Goal: Use online tool/utility: Utilize a website feature to perform a specific function

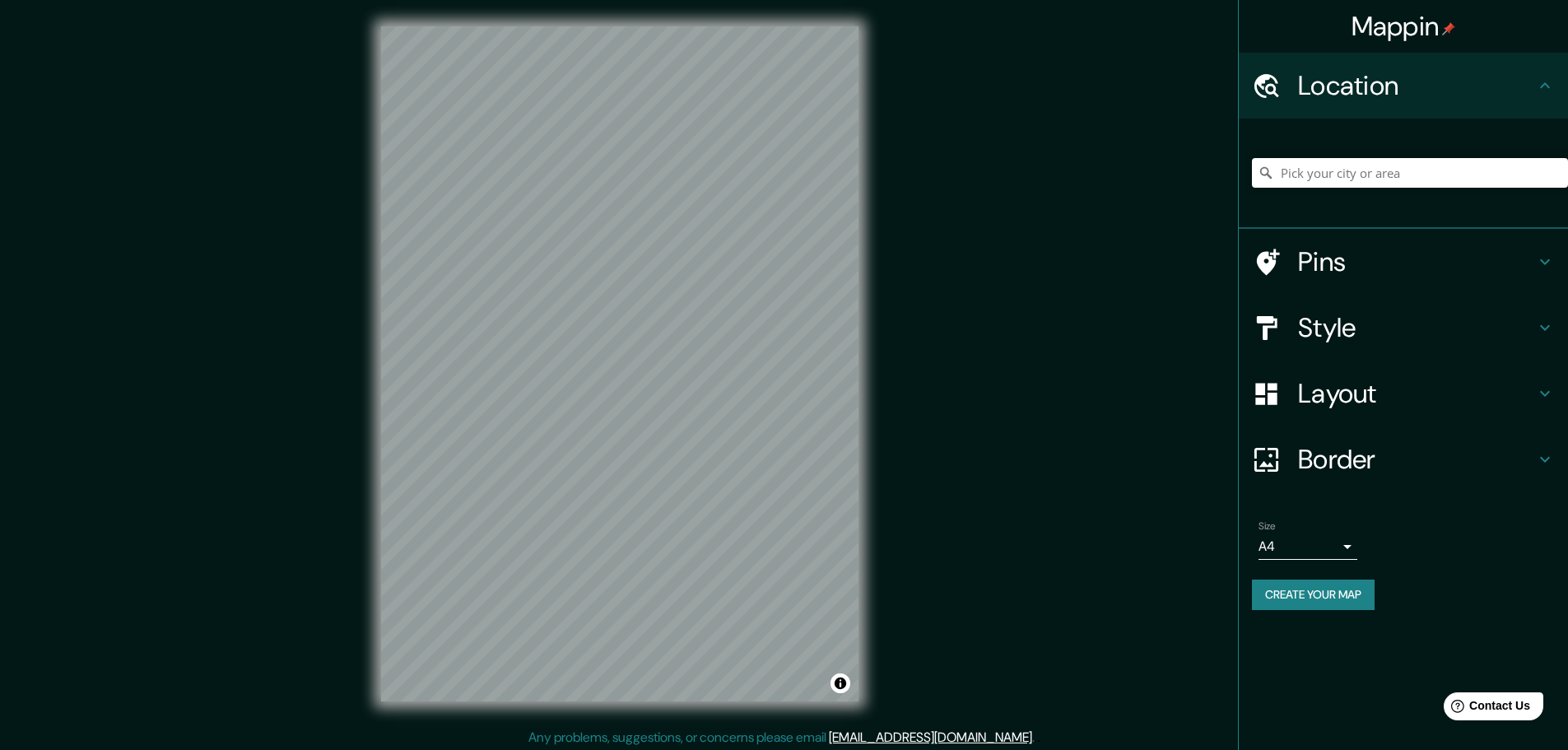
click at [1345, 188] on div at bounding box center [1409, 173] width 316 height 83
click at [1349, 179] on input "Pick your city or area" at bounding box center [1409, 173] width 316 height 30
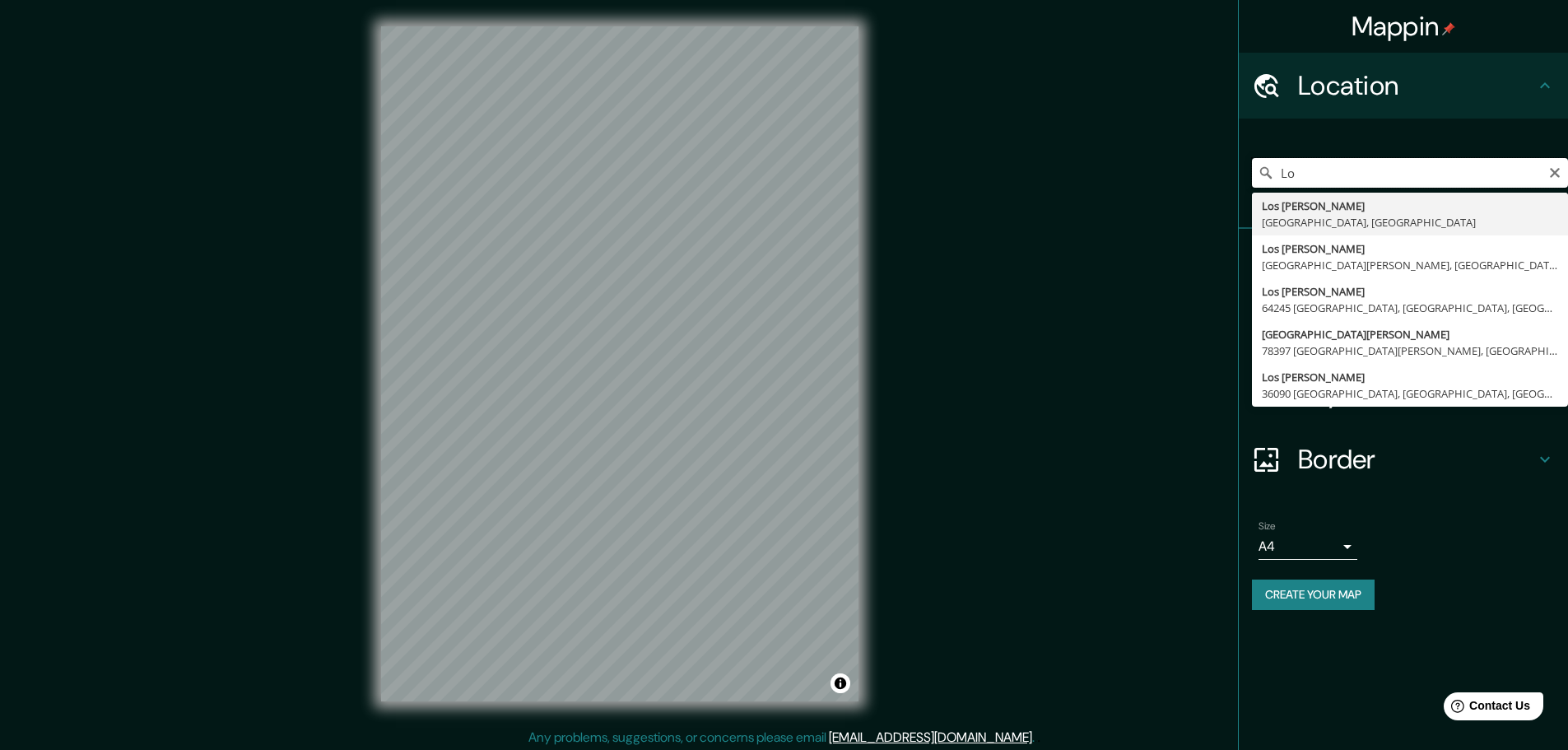
type input "L"
type input "[PERSON_NAME][STREET_ADDRESS]"
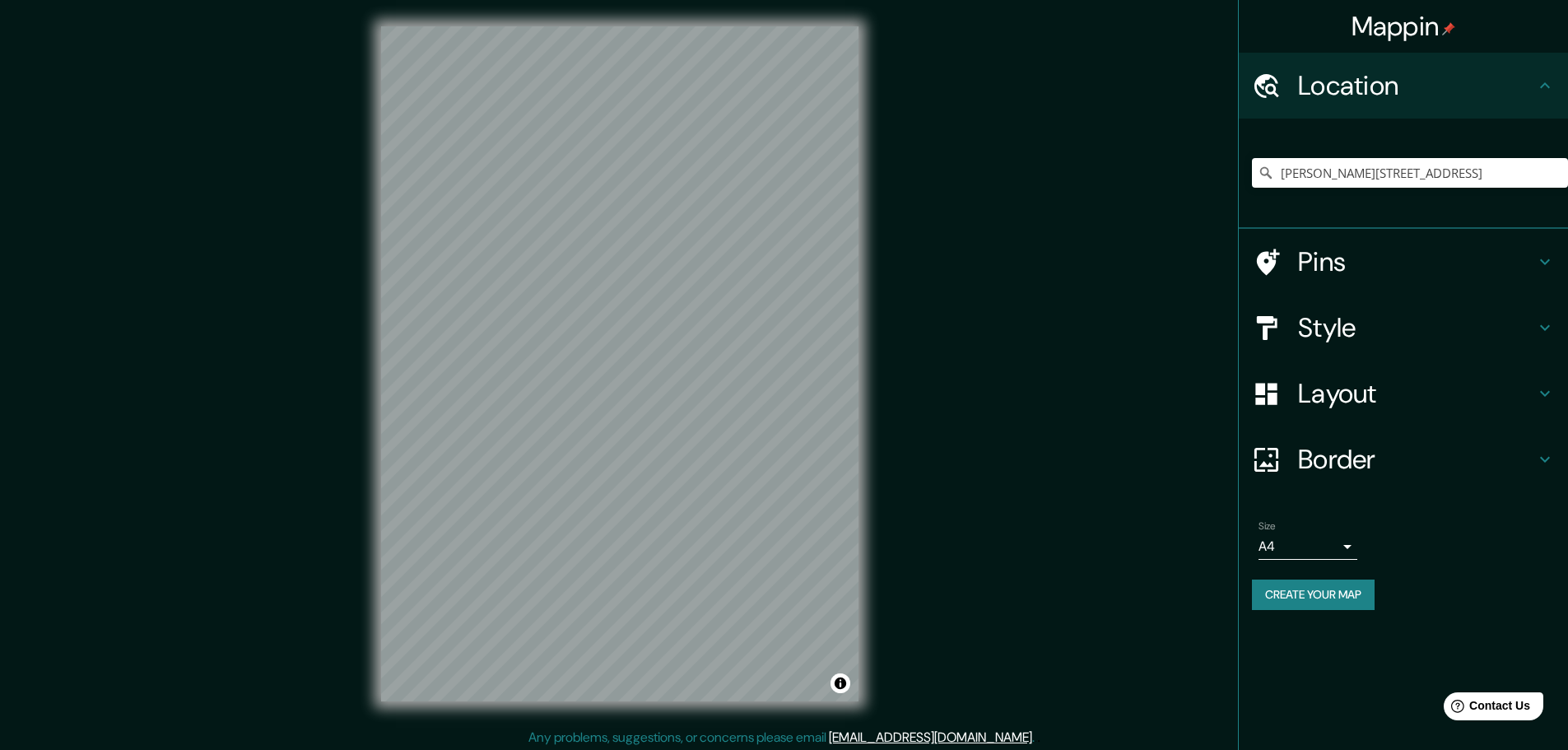
click at [1354, 390] on h4 "Layout" at bounding box center [1416, 392] width 237 height 33
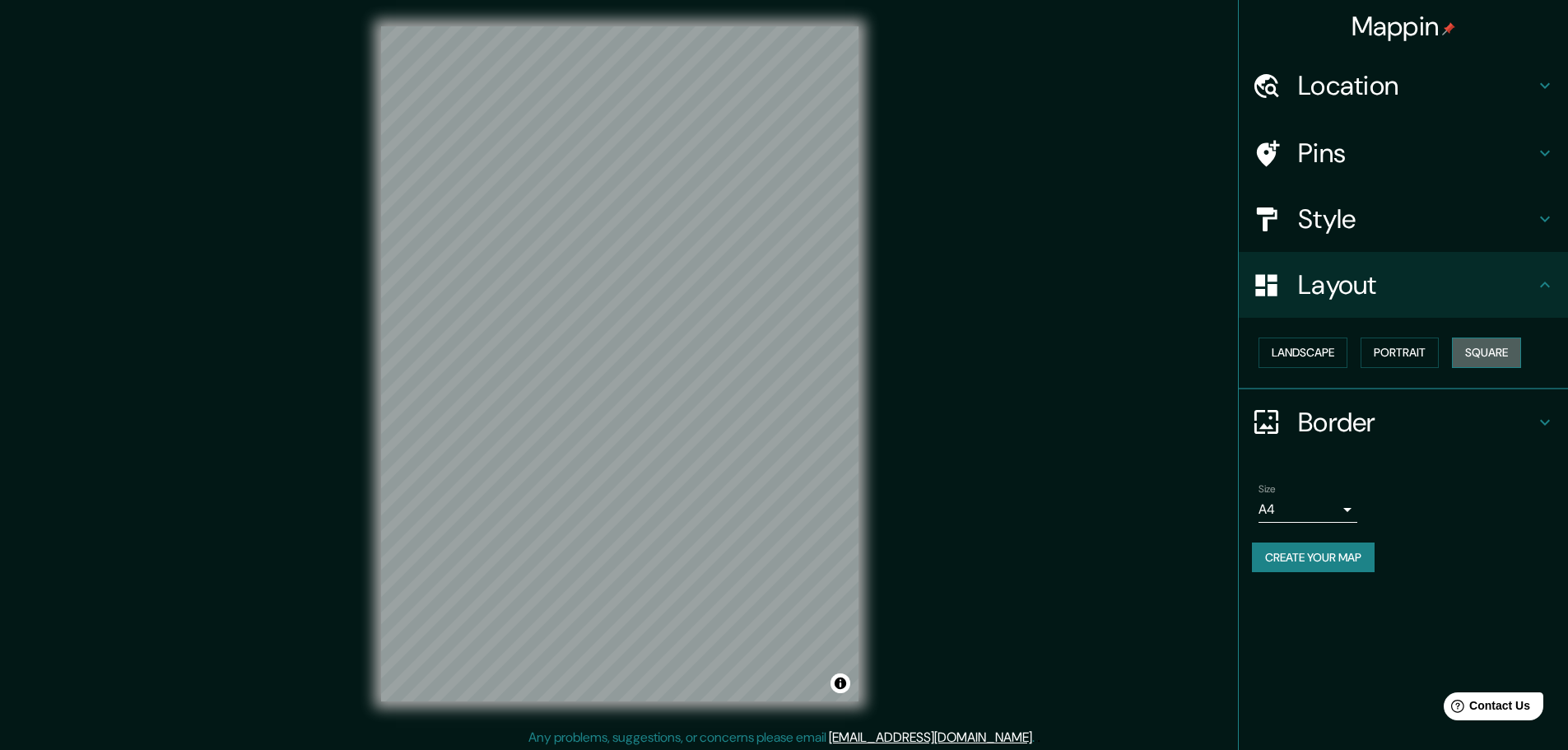
click at [1479, 363] on button "Square" at bounding box center [1486, 352] width 69 height 30
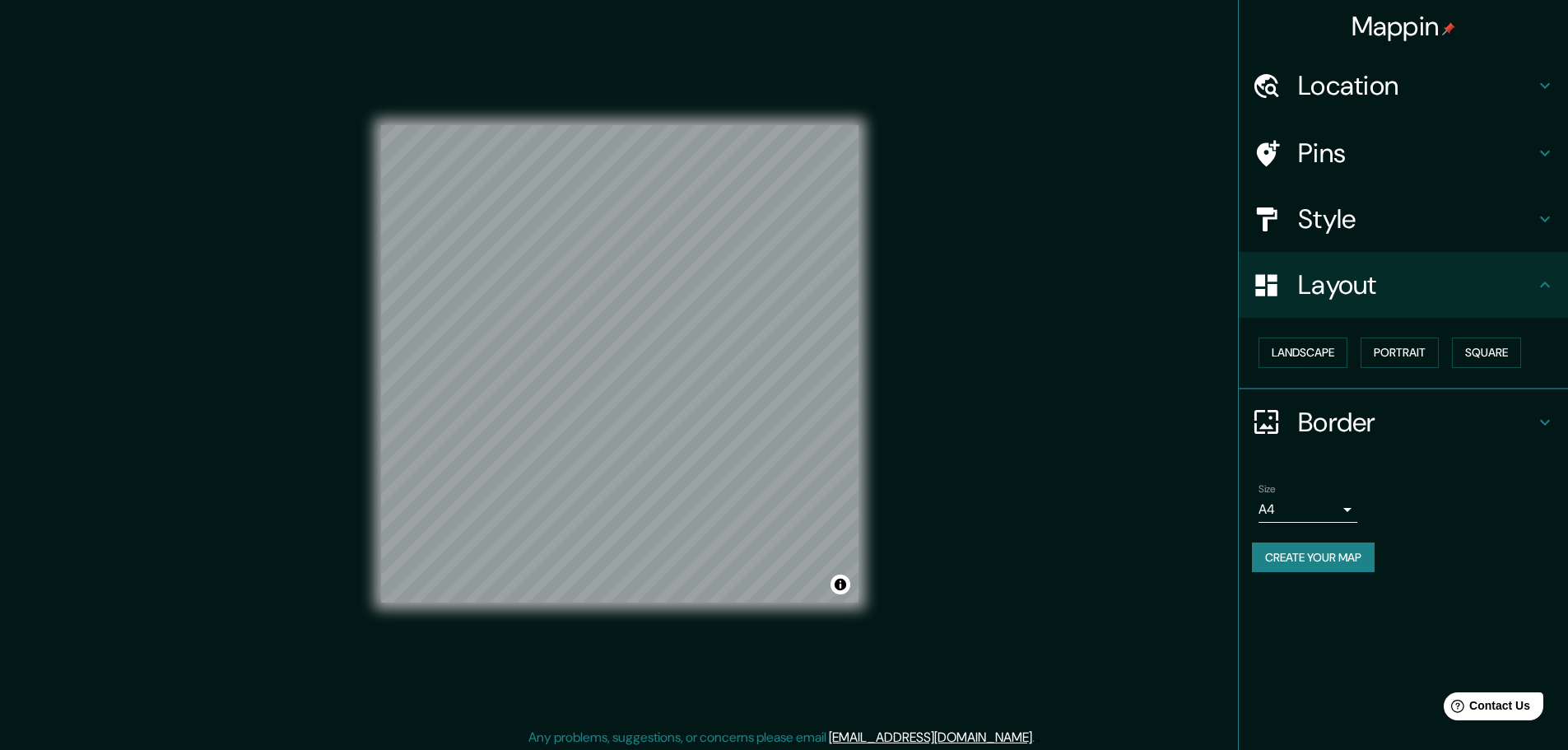
click at [1485, 105] on div "Location" at bounding box center [1403, 85] width 330 height 66
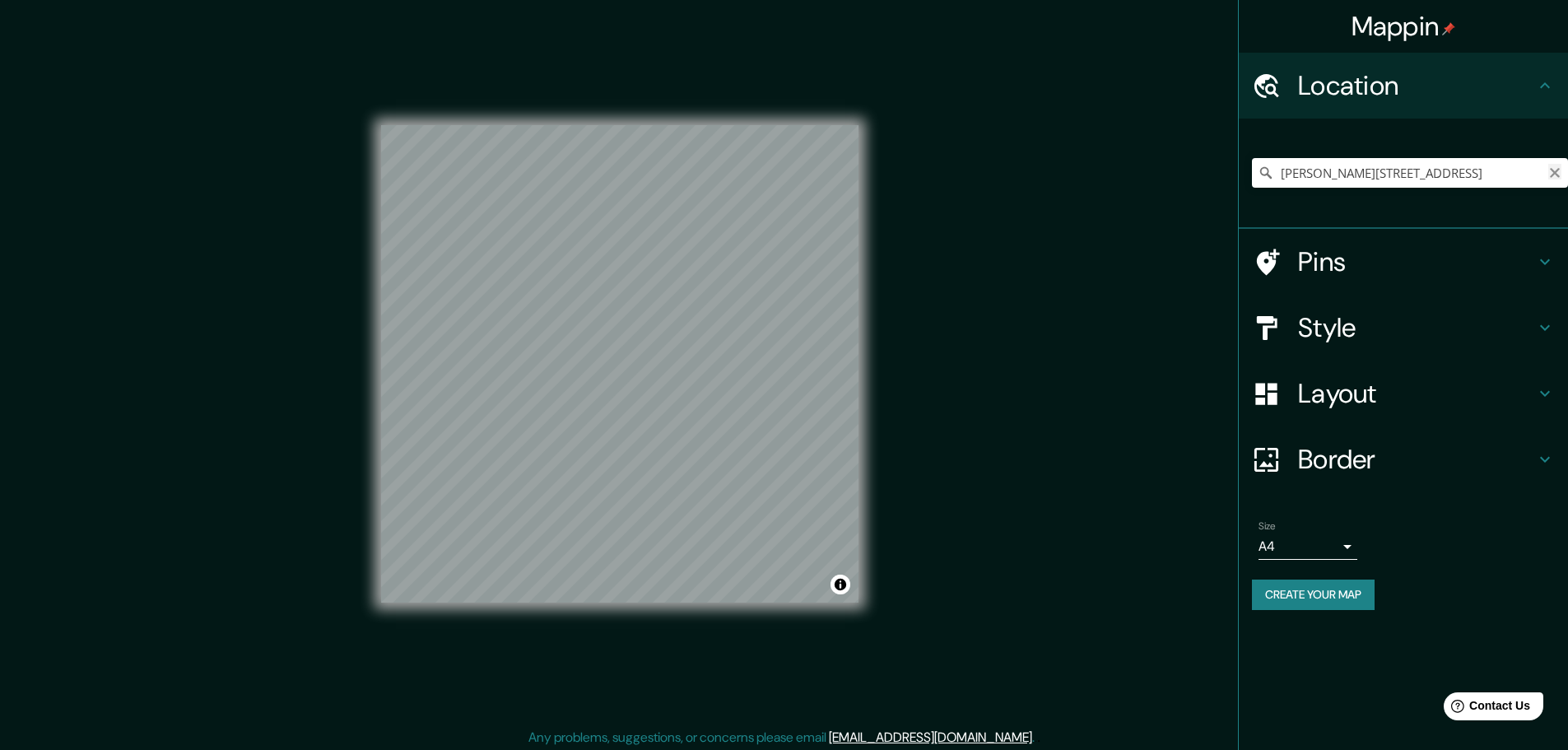
click at [1549, 170] on icon "Clear" at bounding box center [1555, 173] width 13 height 13
paste input "Calculo Estructural con planos estructurales"
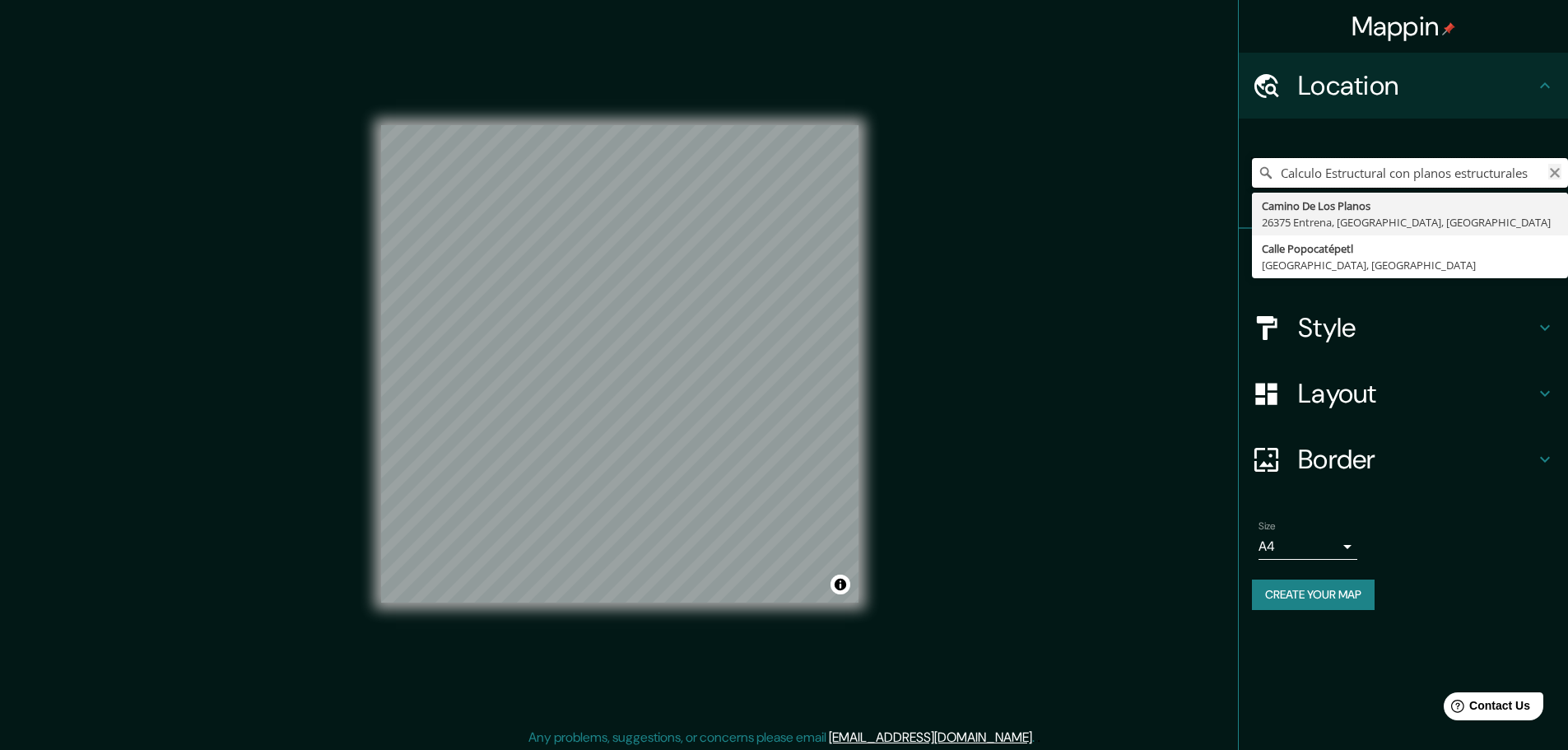
type input "Calculo Estructural con planos estructurales"
click at [1549, 163] on button "Clear" at bounding box center [1555, 171] width 13 height 16
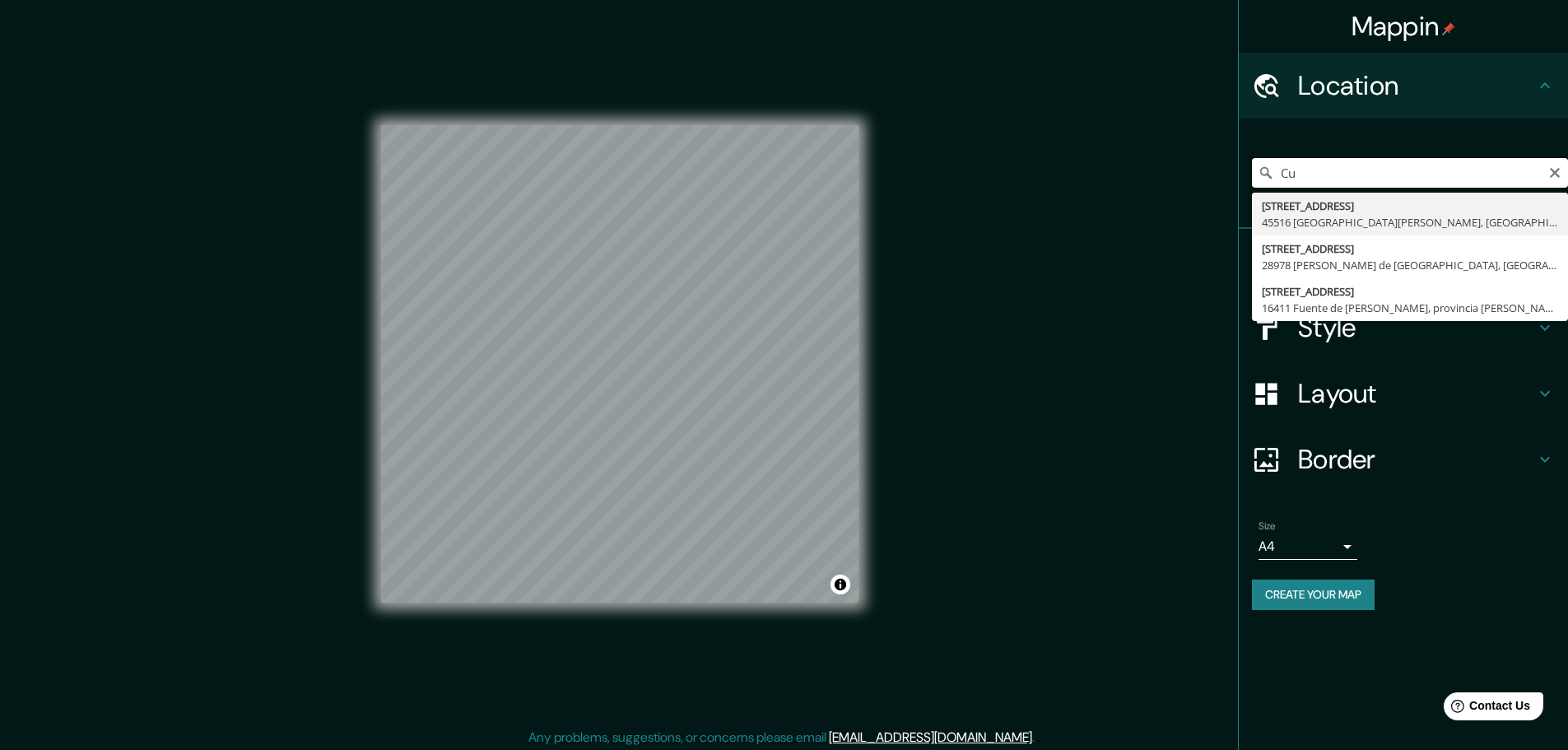
type input "C"
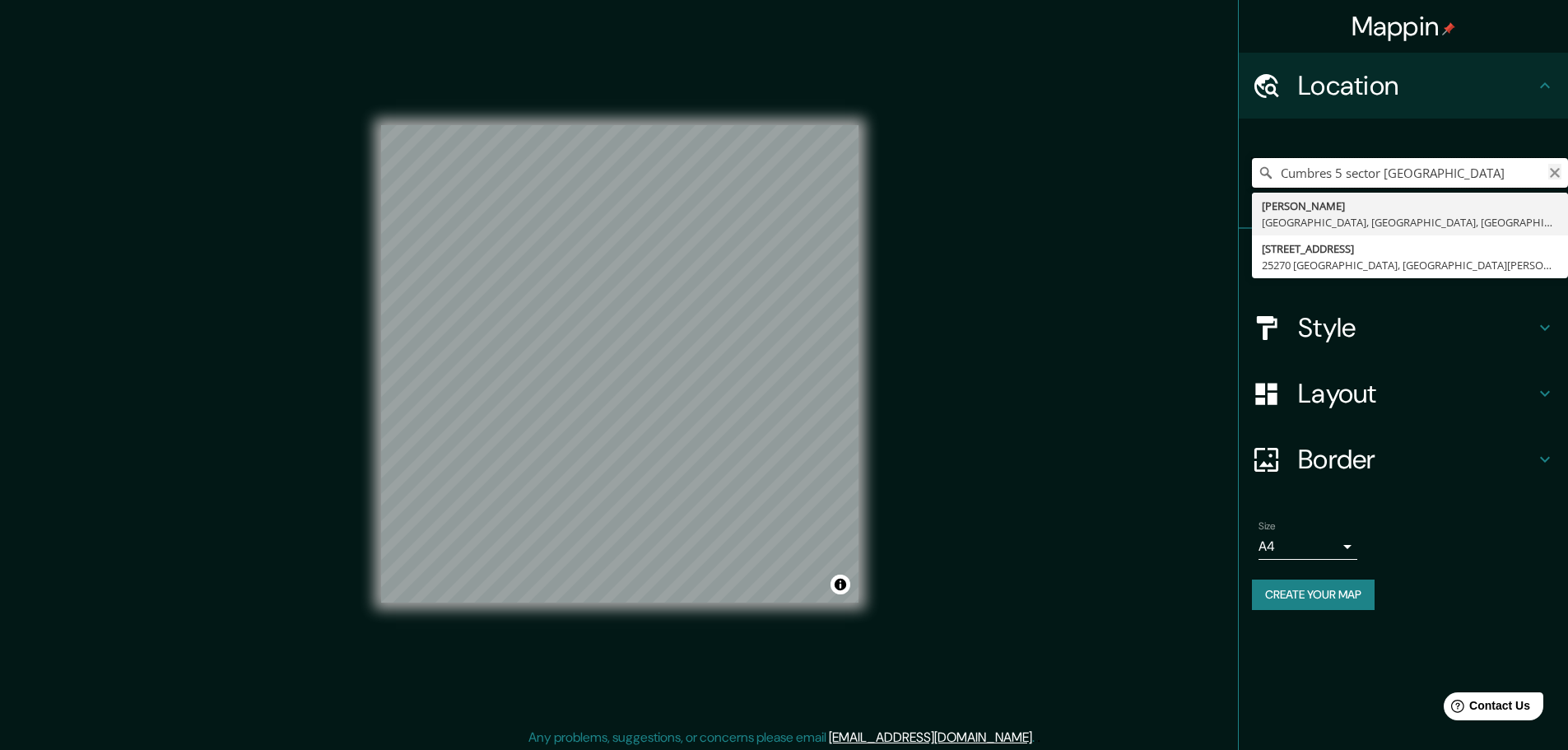
type input "Cumbres 5 sector [GEOGRAPHIC_DATA]"
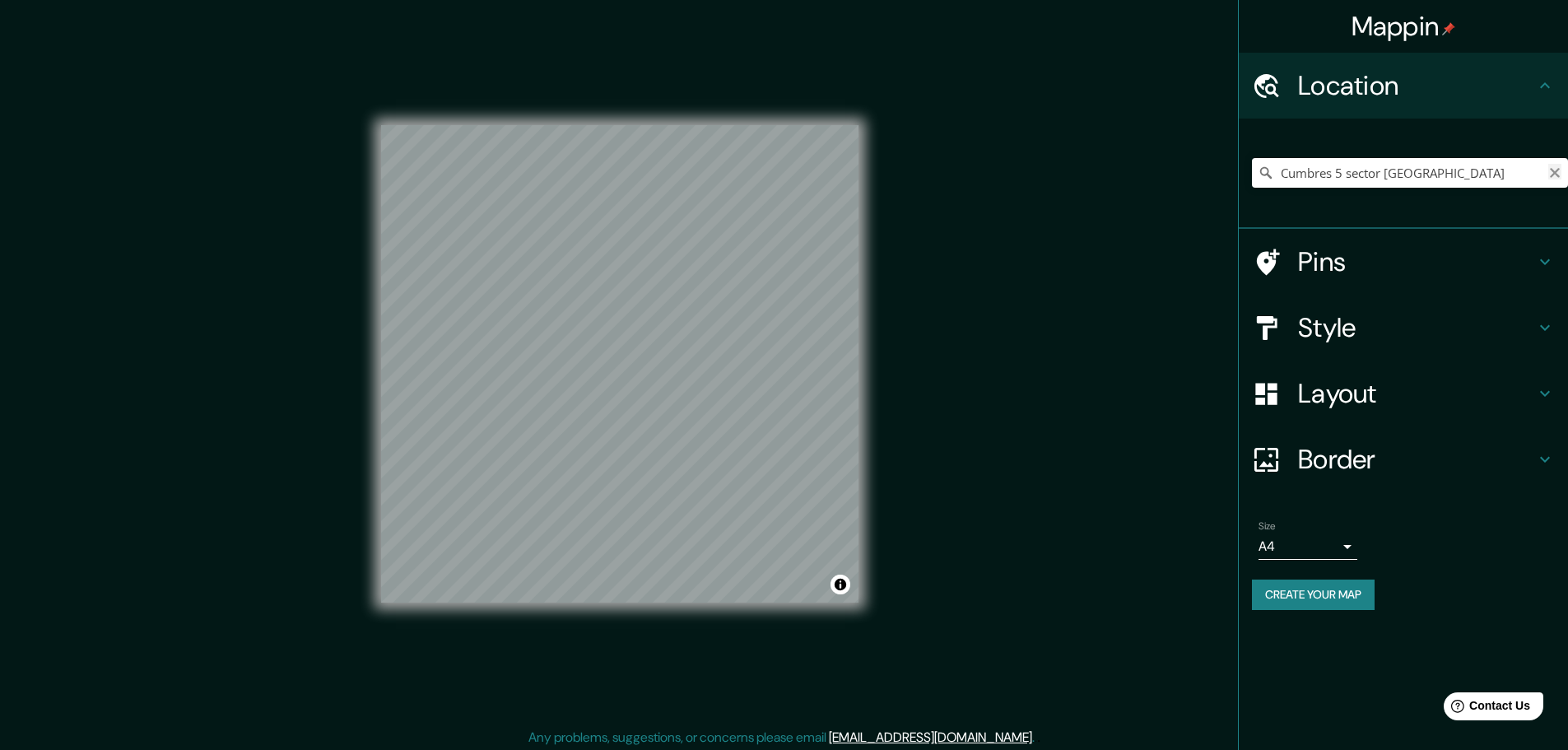
click at [1553, 171] on icon "Clear" at bounding box center [1554, 173] width 10 height 10
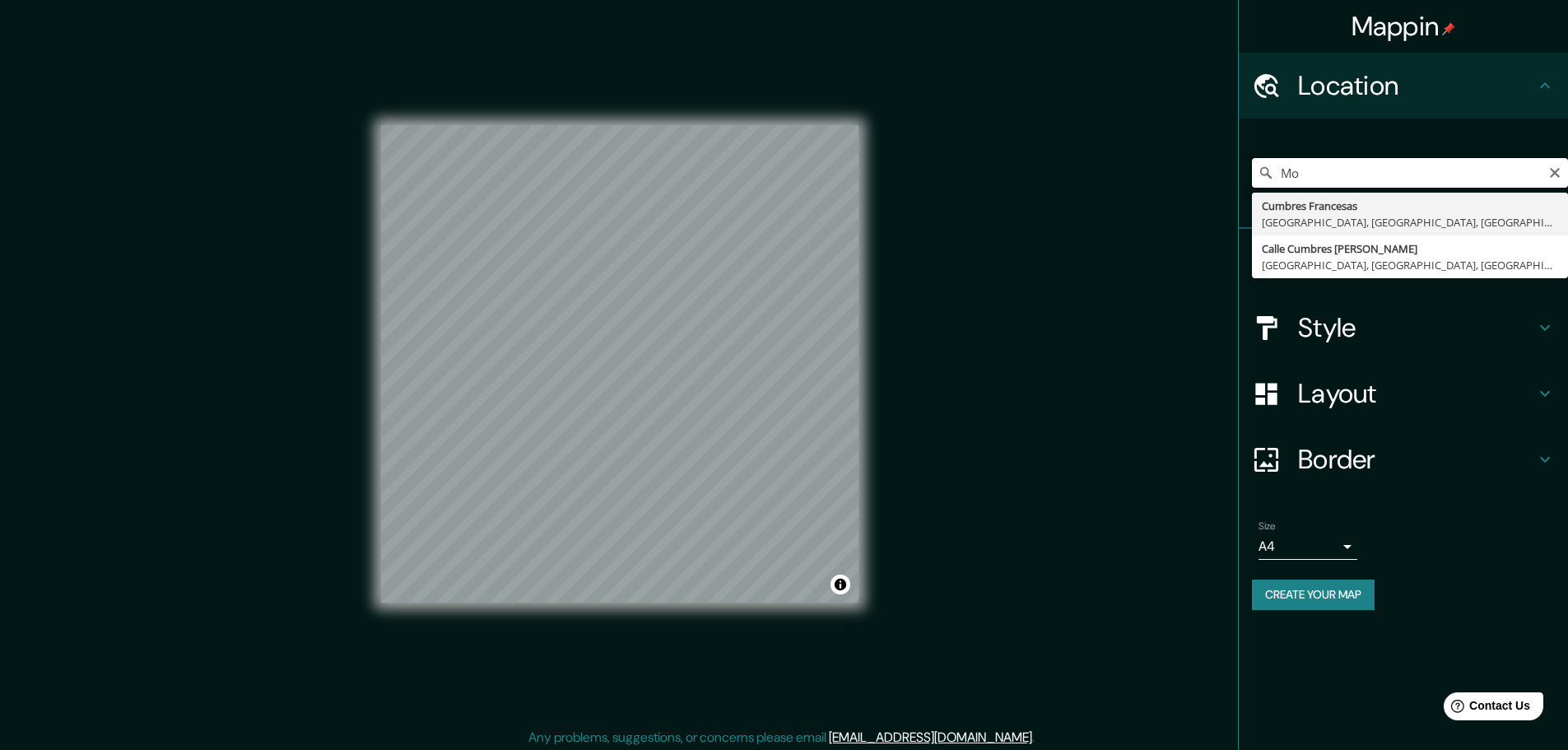
type input "M"
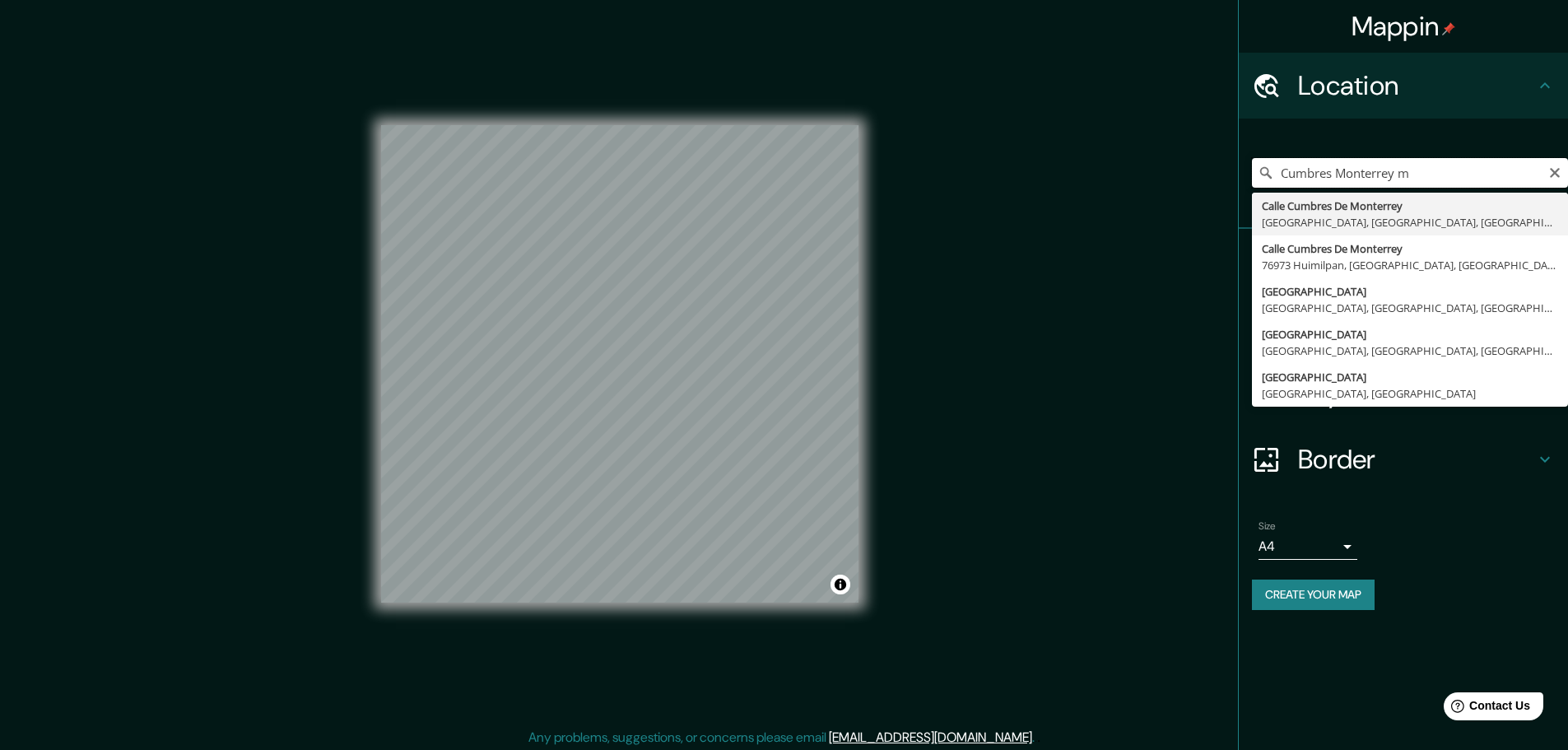
type input "Cumbres Monterrey m"
click at [1556, 166] on icon "Clear" at bounding box center [1555, 173] width 13 height 13
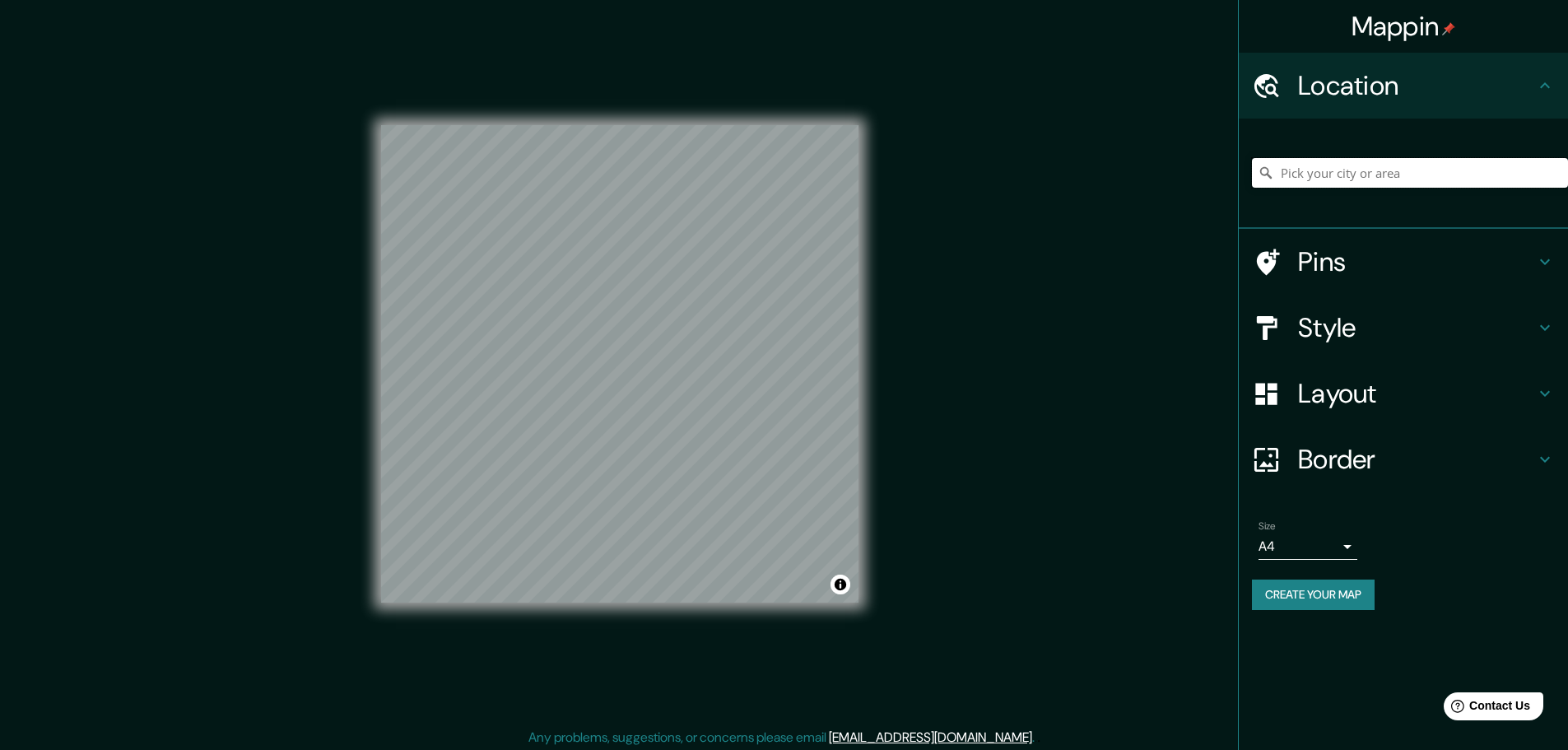
type input "O"
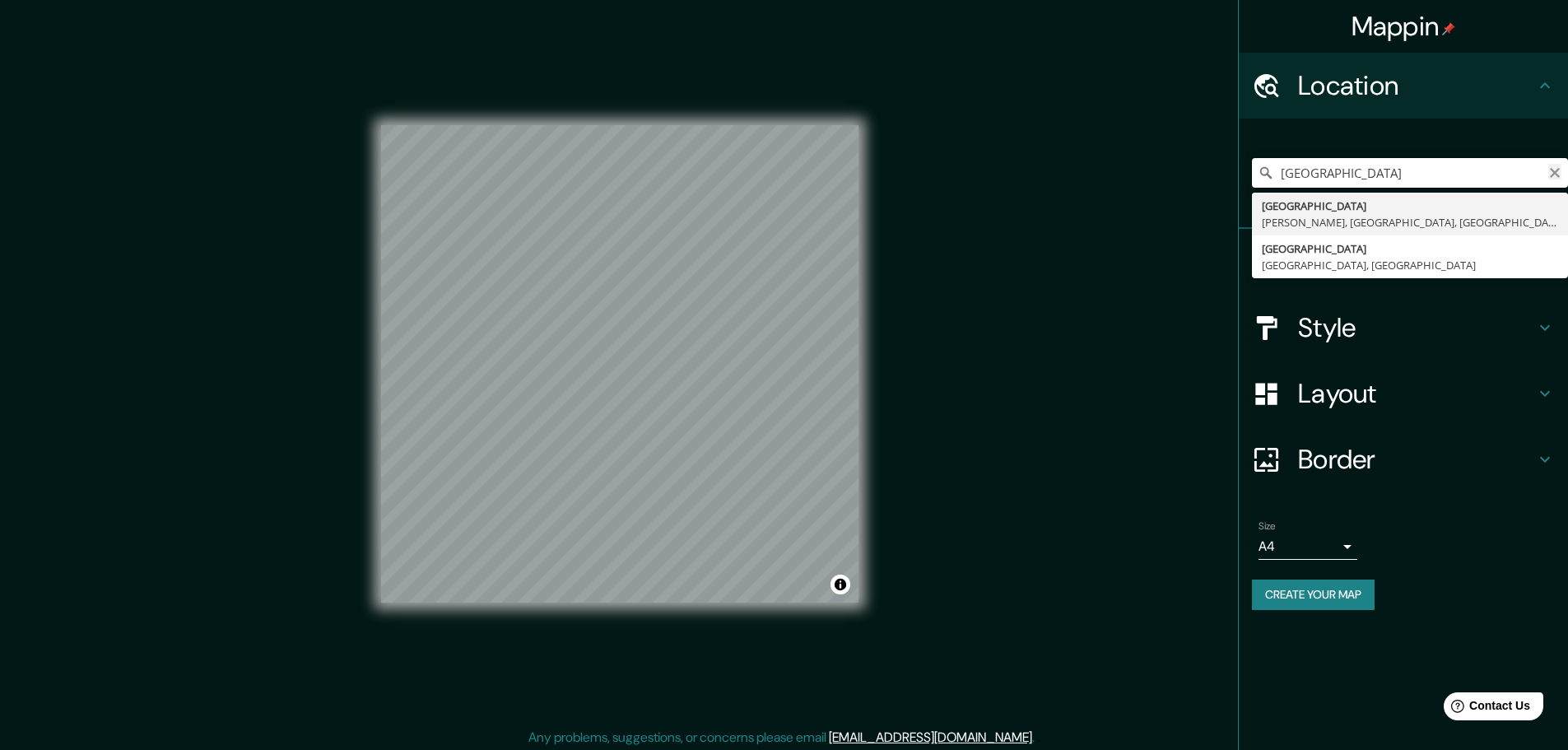
type input "[GEOGRAPHIC_DATA]"
click at [1550, 175] on icon "Clear" at bounding box center [1555, 173] width 13 height 13
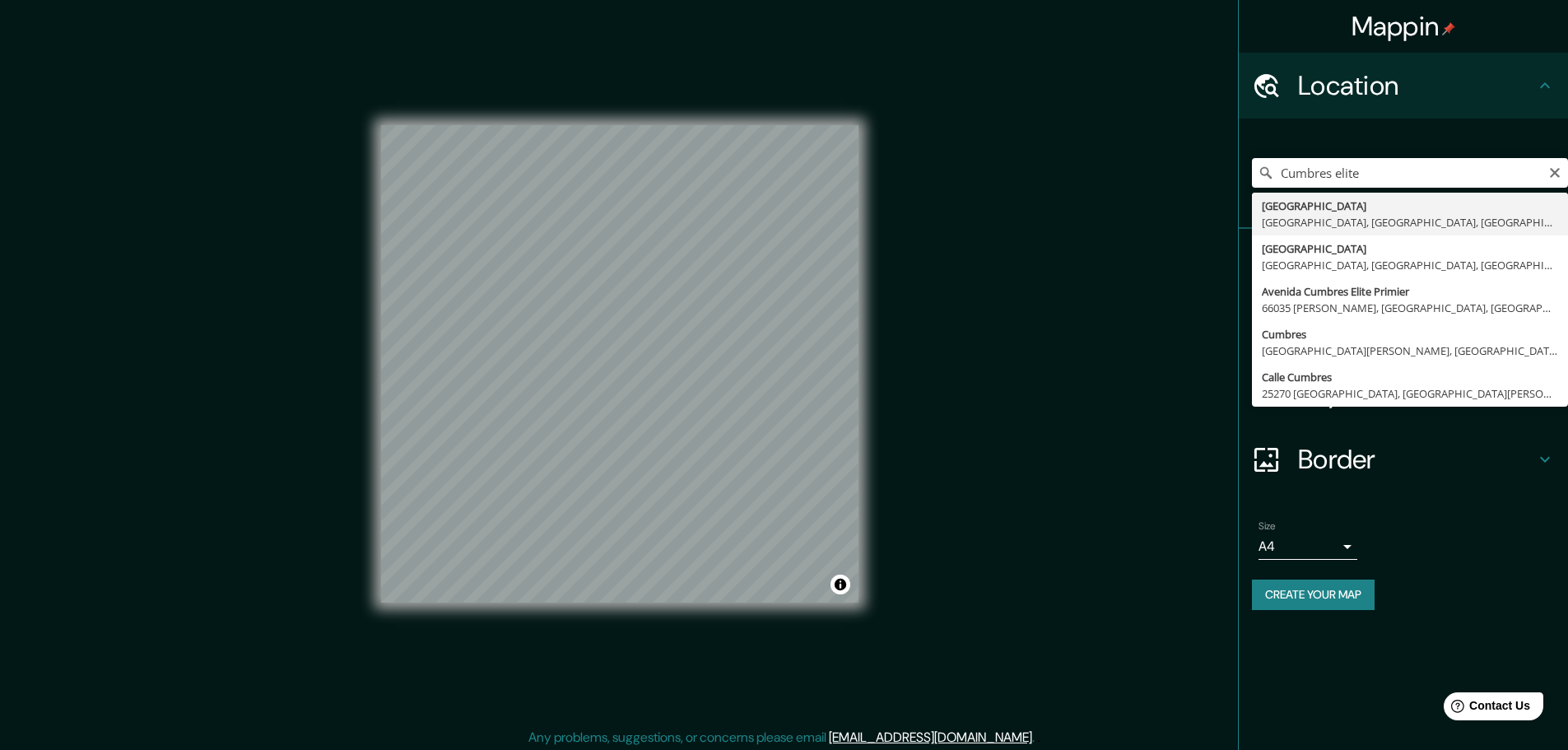
type input "[GEOGRAPHIC_DATA], [GEOGRAPHIC_DATA], [GEOGRAPHIC_DATA], [GEOGRAPHIC_DATA]"
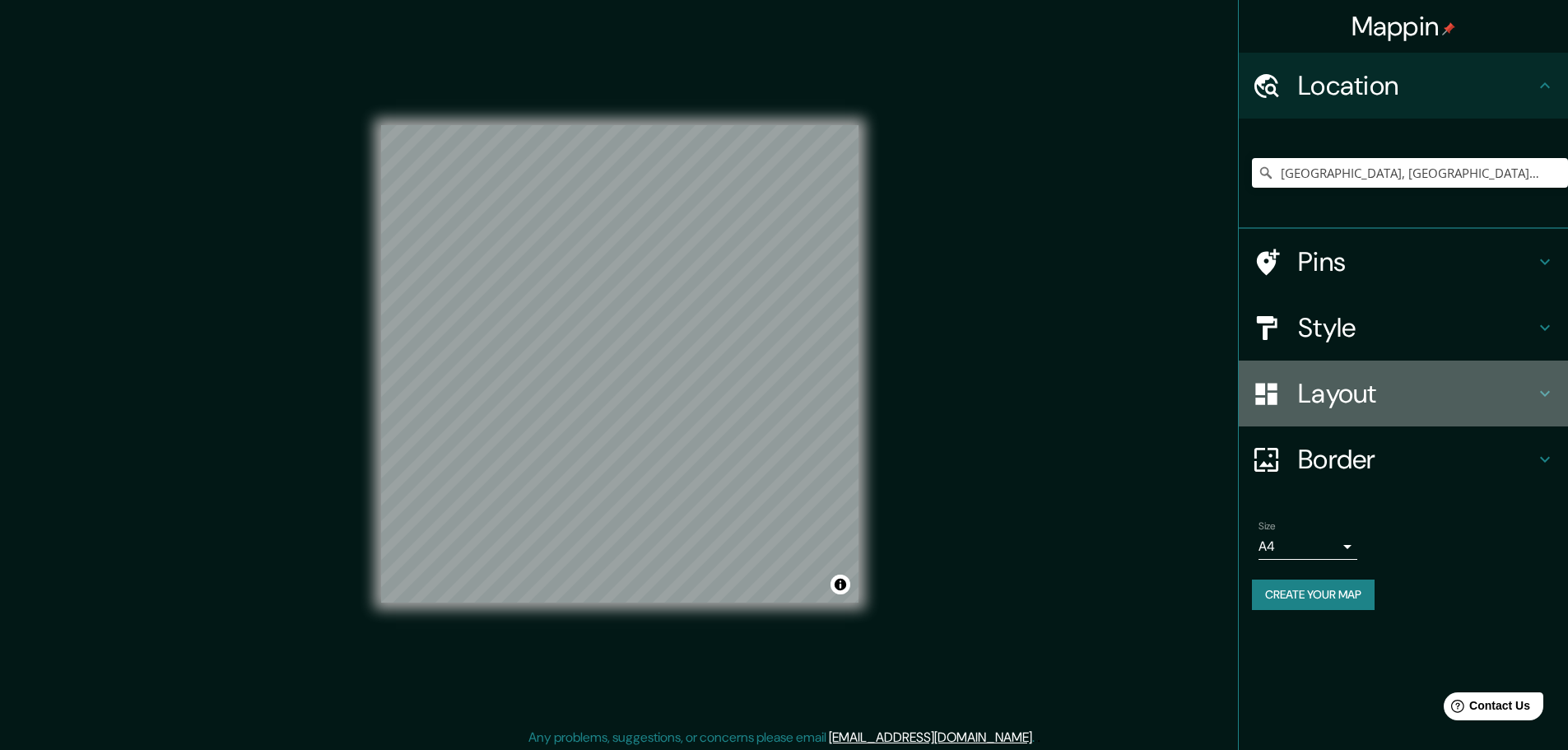
click at [1405, 383] on h4 "Layout" at bounding box center [1416, 392] width 237 height 33
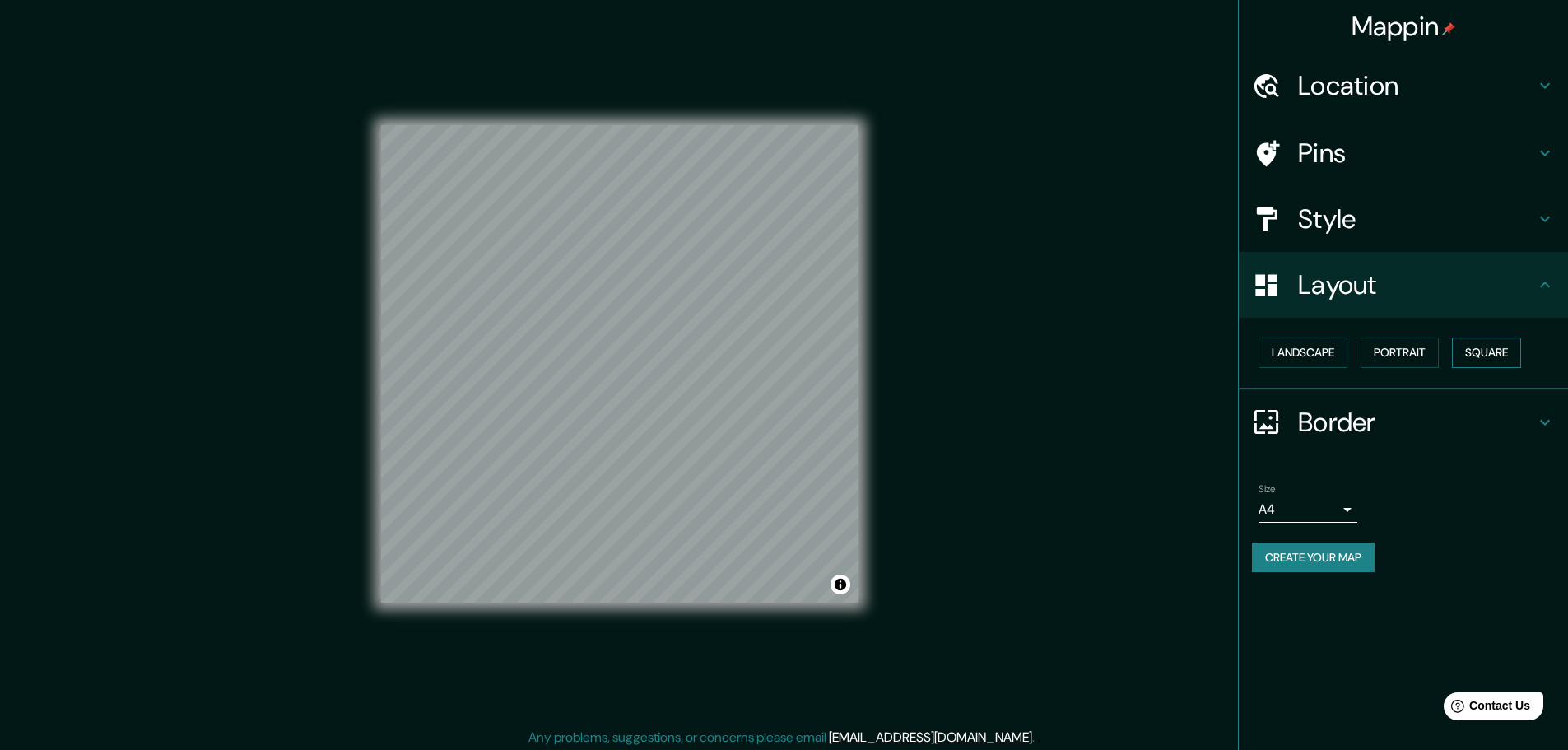
click at [1497, 352] on button "Square" at bounding box center [1486, 352] width 69 height 30
